Goal: Information Seeking & Learning: Learn about a topic

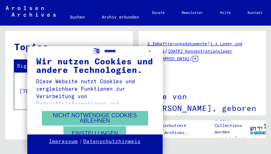
click at [181, 72] on div "**********" at bounding box center [135, 77] width 271 height 154
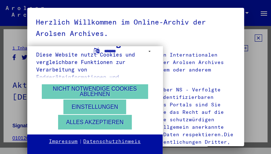
scroll to position [29, 0]
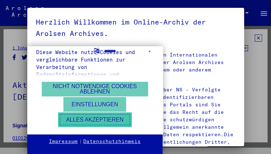
click at [117, 119] on button "Alles akzeptieren" at bounding box center [95, 119] width 74 height 15
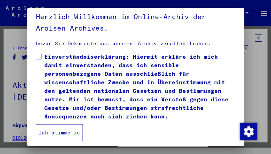
scroll to position [8, 0]
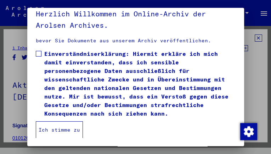
click at [60, 131] on button "Ich stimme zu" at bounding box center [59, 129] width 47 height 17
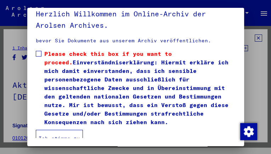
click at [38, 51] on span at bounding box center [39, 54] width 6 height 6
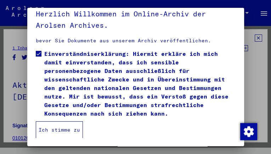
click at [54, 126] on button "Ich stimme zu" at bounding box center [59, 129] width 47 height 17
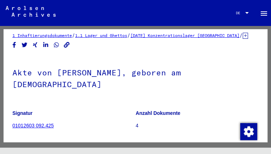
scroll to position [0, 0]
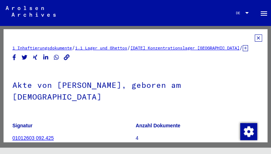
click at [105, 50] on link "1.1 Lager und Ghettos" at bounding box center [101, 47] width 52 height 5
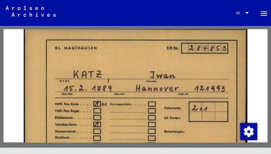
scroll to position [128, 0]
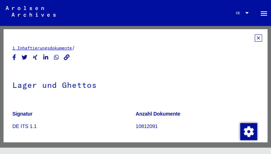
click at [35, 48] on link "1 Inhaftierungsdokumente" at bounding box center [42, 47] width 60 height 5
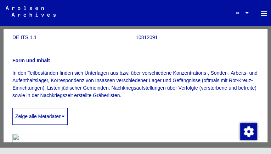
scroll to position [142, 0]
